Goal: Task Accomplishment & Management: Use online tool/utility

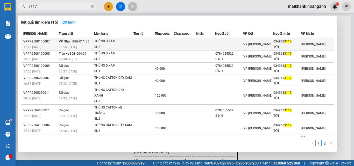
type input "3117"
click at [102, 43] on div "THÙNG D XÁM" at bounding box center [113, 42] width 39 height 6
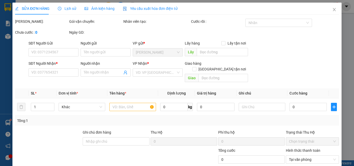
type input "0349683117"
type input "TỚI"
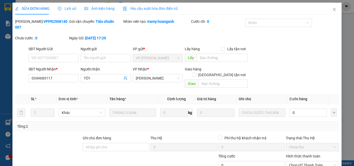
scroll to position [43, 0]
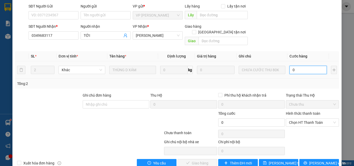
click at [312, 66] on input "0" at bounding box center [308, 70] width 37 height 8
type input "8"
type input "80"
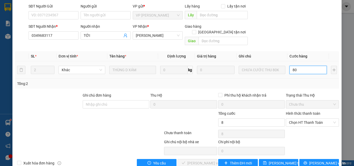
type input "80"
click at [324, 119] on span "Chọn HT Thanh Toán" at bounding box center [312, 123] width 47 height 8
type input "80"
type input "80.000"
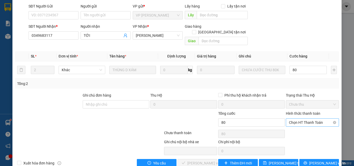
type input "80.000"
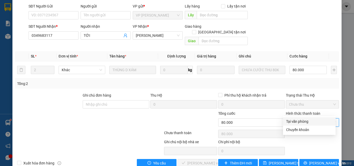
click at [299, 120] on div "Tại văn phòng" at bounding box center [309, 122] width 46 height 6
type input "0"
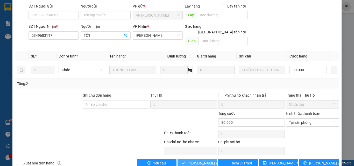
click at [203, 161] on span "[PERSON_NAME] và Giao hàng" at bounding box center [213, 164] width 50 height 6
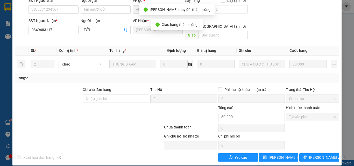
scroll to position [0, 0]
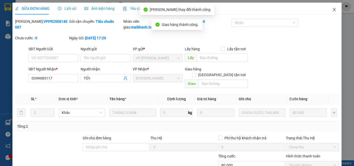
click at [333, 10] on icon "close" at bounding box center [334, 9] width 3 height 3
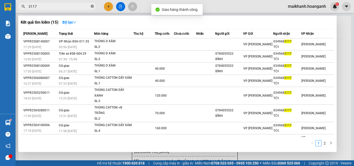
click at [93, 6] on icon "close-circle" at bounding box center [92, 6] width 3 height 3
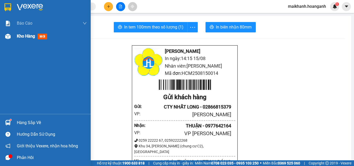
click at [25, 35] on span "Kho hàng" at bounding box center [26, 36] width 18 height 5
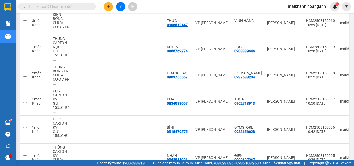
scroll to position [158, 0]
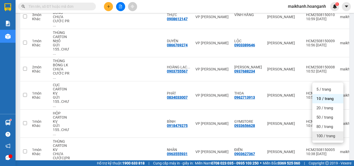
click at [329, 135] on span "100 / trang" at bounding box center [326, 136] width 19 height 5
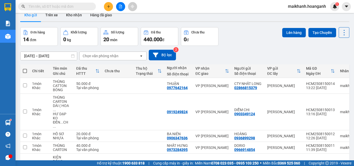
scroll to position [0, 0]
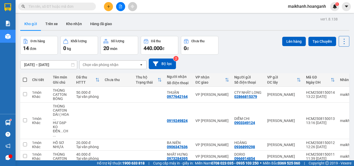
click at [24, 79] on span at bounding box center [25, 80] width 4 height 4
click at [25, 77] on input "checkbox" at bounding box center [25, 77] width 0 height 0
checkbox input "true"
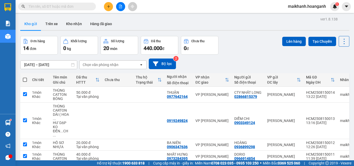
checkbox input "true"
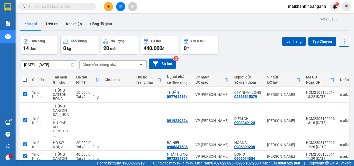
checkbox input "true"
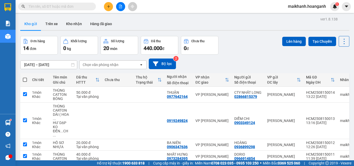
checkbox input "true"
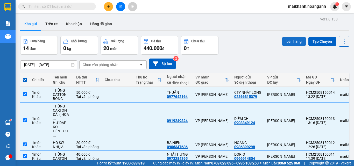
click at [290, 42] on button "Lên hàng" at bounding box center [295, 41] width 24 height 9
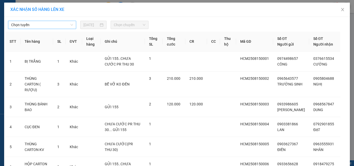
click at [61, 23] on span "Chọn tuyến" at bounding box center [42, 25] width 62 height 8
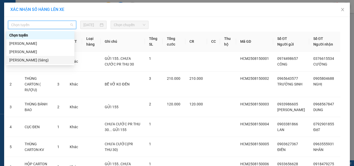
click at [48, 62] on div "[PERSON_NAME] (Sáng)" at bounding box center [40, 60] width 62 height 6
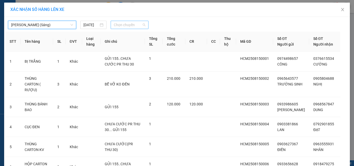
click at [141, 25] on span "Chọn chuyến" at bounding box center [130, 25] width 32 height 8
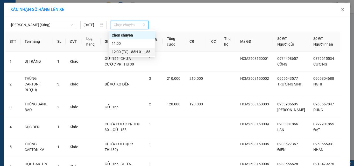
click at [146, 51] on div "12:00 (TC) - 85H-011.55" at bounding box center [132, 52] width 40 height 6
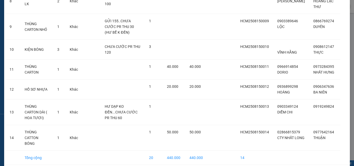
scroll to position [229, 0]
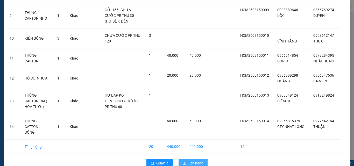
click at [192, 161] on span "Lên hàng" at bounding box center [196, 164] width 15 height 6
